Goal: Navigation & Orientation: Find specific page/section

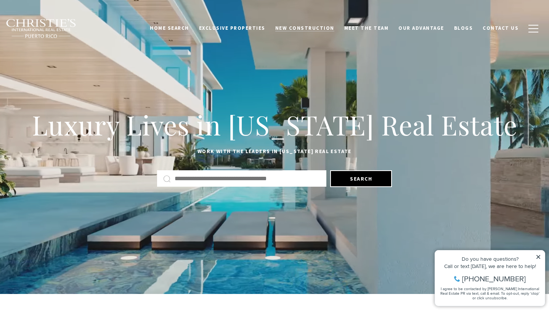
click at [313, 29] on span "New Construction" at bounding box center [304, 28] width 59 height 6
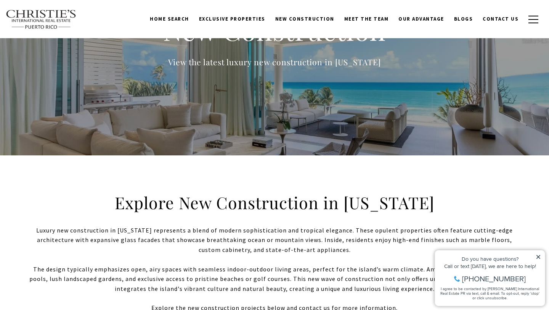
scroll to position [72, 0]
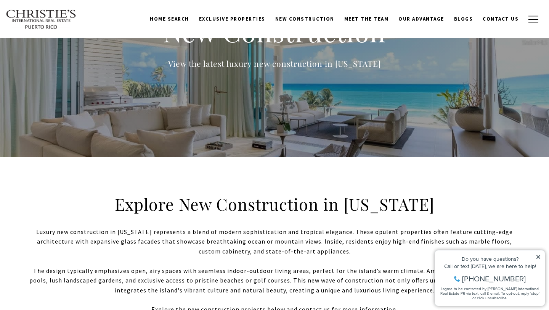
click at [464, 18] on span "Blogs" at bounding box center [463, 19] width 19 height 6
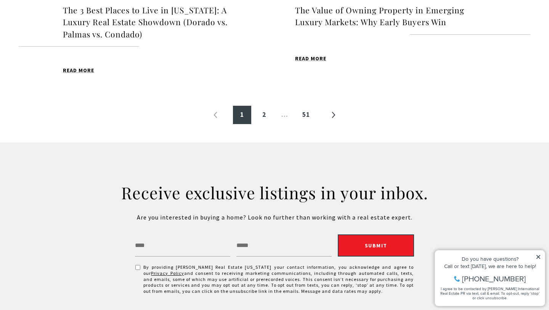
scroll to position [968, 0]
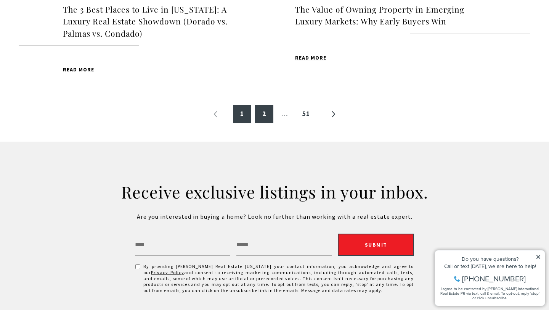
click at [262, 114] on link "2" at bounding box center [264, 114] width 18 height 18
